Goal: Task Accomplishment & Management: Manage account settings

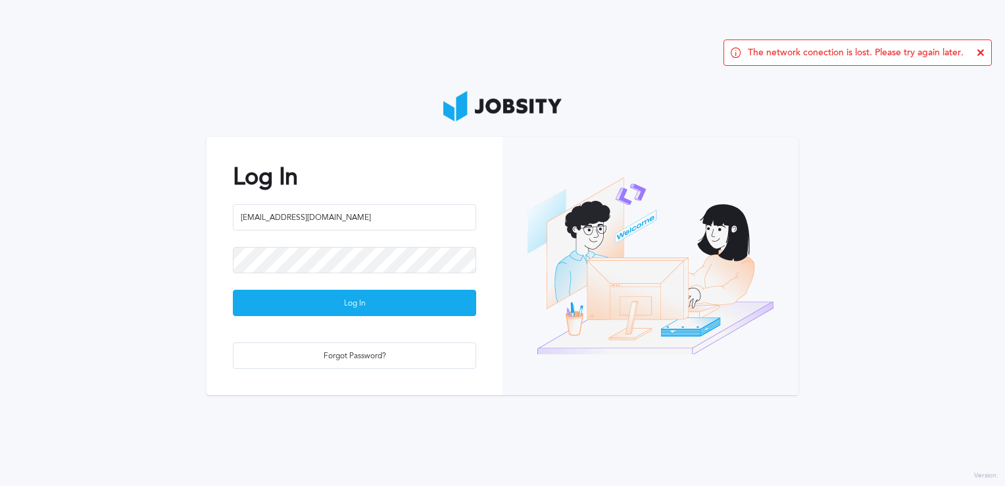
click at [982, 51] on icon at bounding box center [981, 53] width 8 height 8
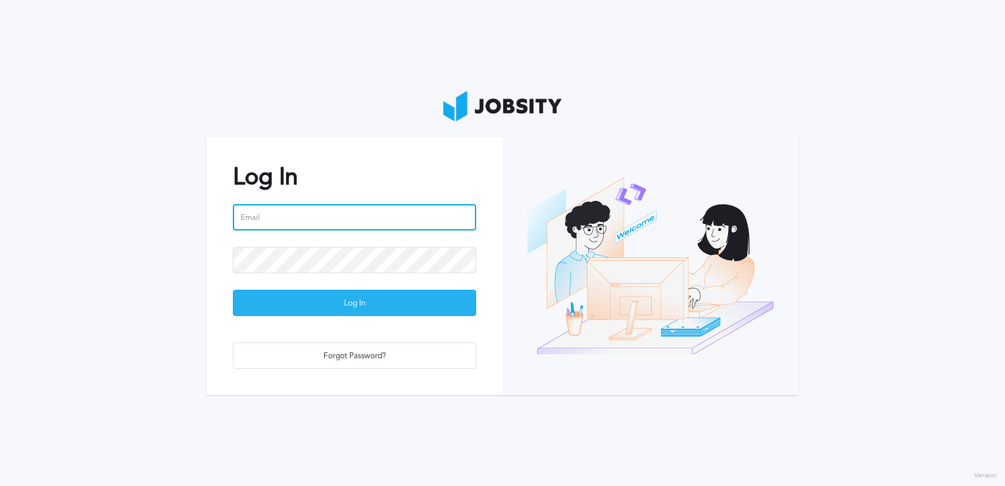
type input "[EMAIL_ADDRESS][DOMAIN_NAME]"
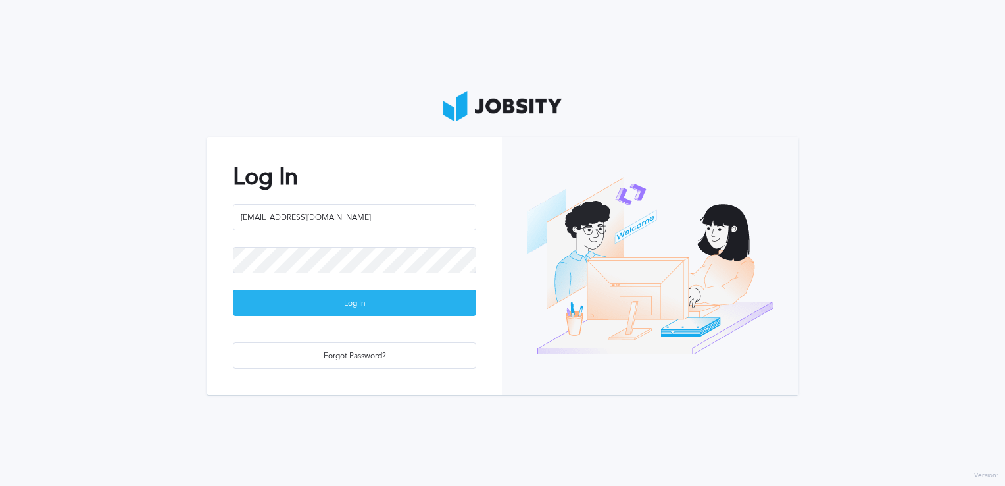
click at [358, 290] on div "Log In" at bounding box center [355, 303] width 242 height 26
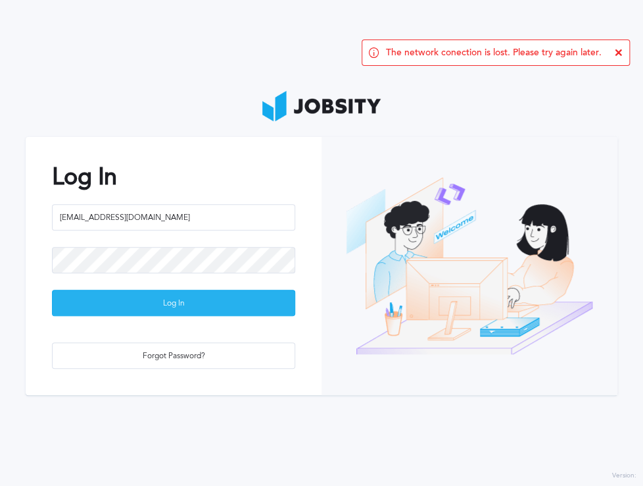
click at [216, 303] on div "Log In" at bounding box center [174, 303] width 242 height 26
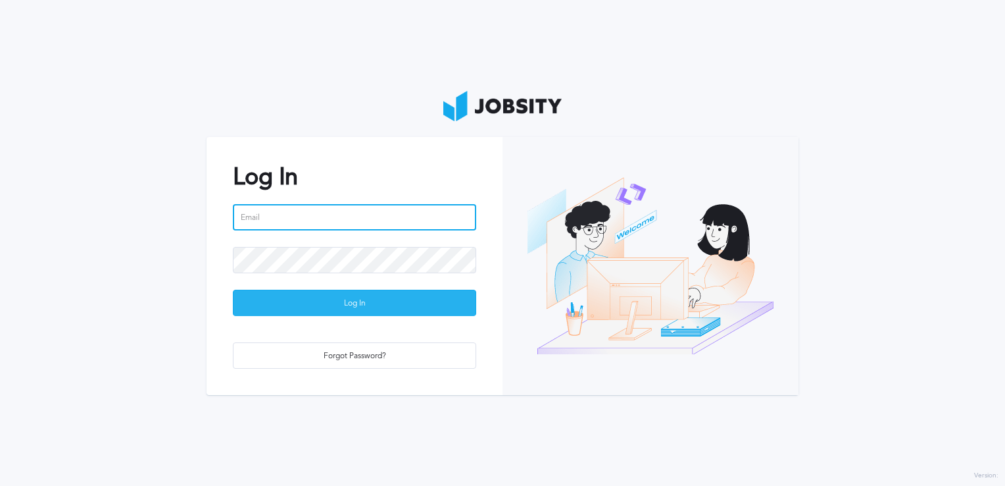
type input "[EMAIL_ADDRESS][DOMAIN_NAME]"
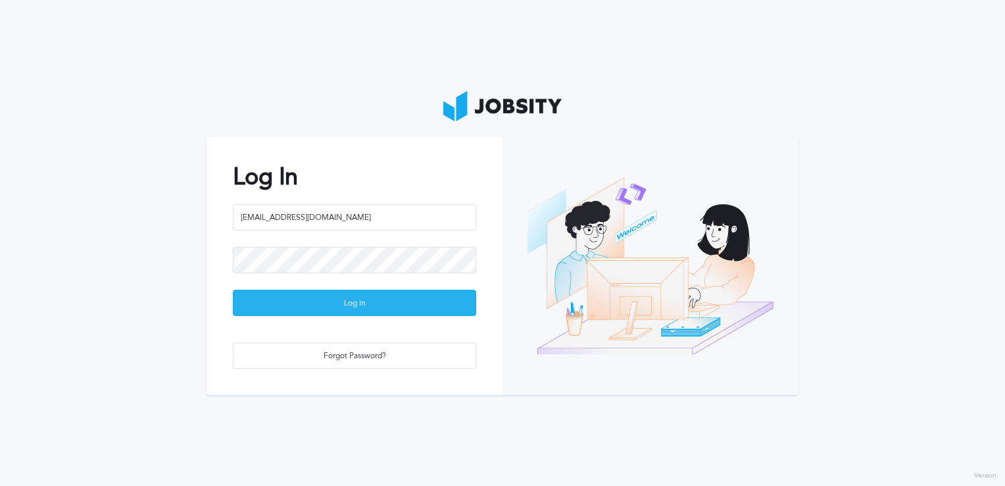
click at [332, 309] on div "Log In" at bounding box center [355, 303] width 242 height 26
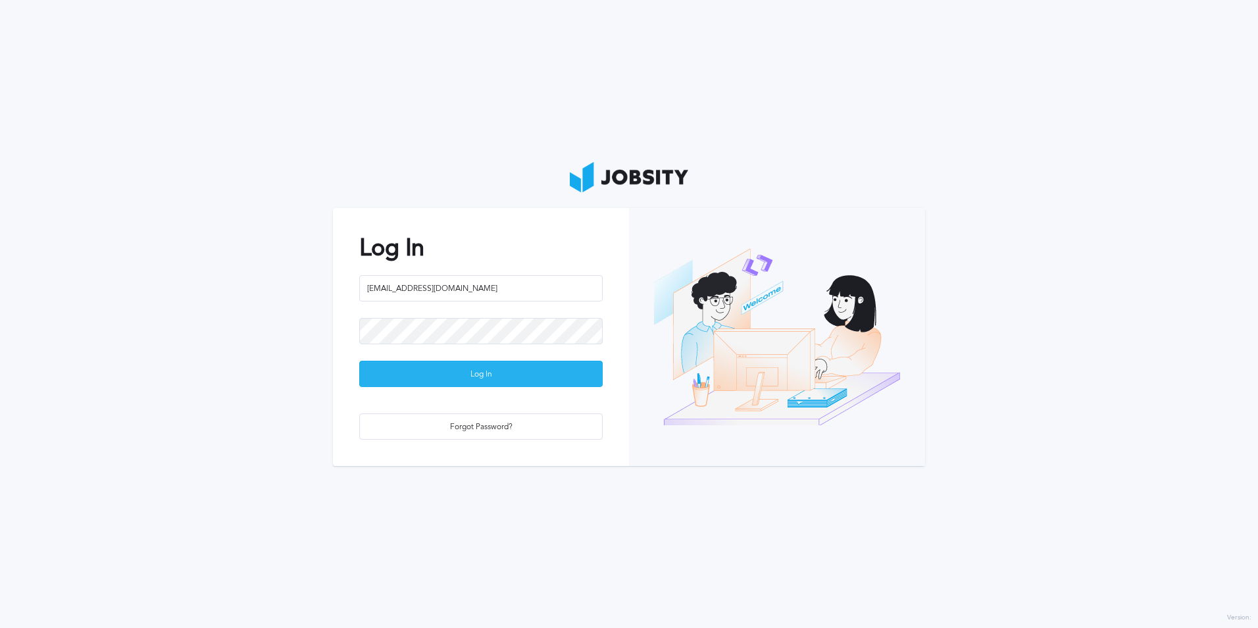
click at [524, 383] on div "Log In" at bounding box center [481, 374] width 242 height 26
